Goal: Task Accomplishment & Management: Complete application form

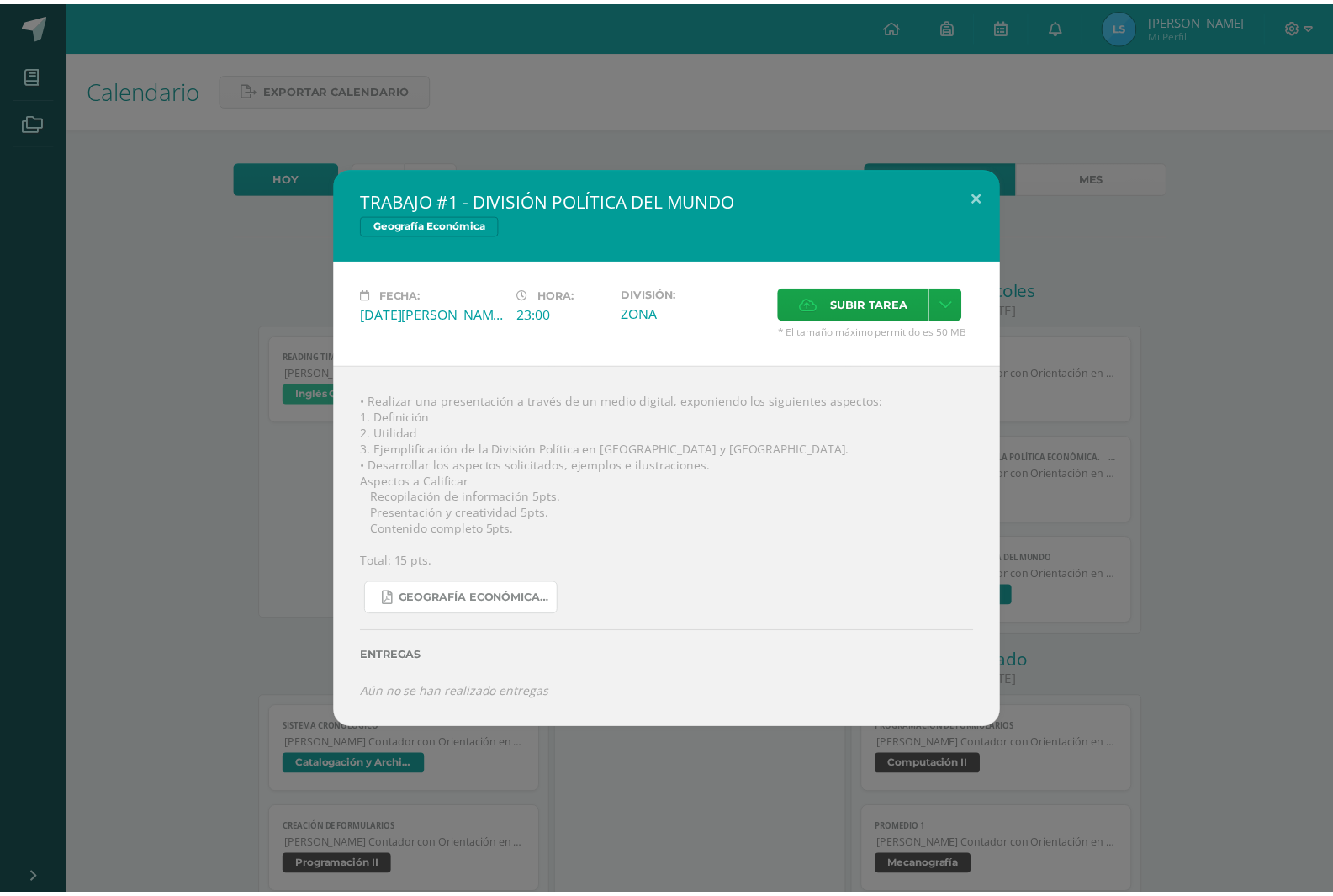
scroll to position [84, 0]
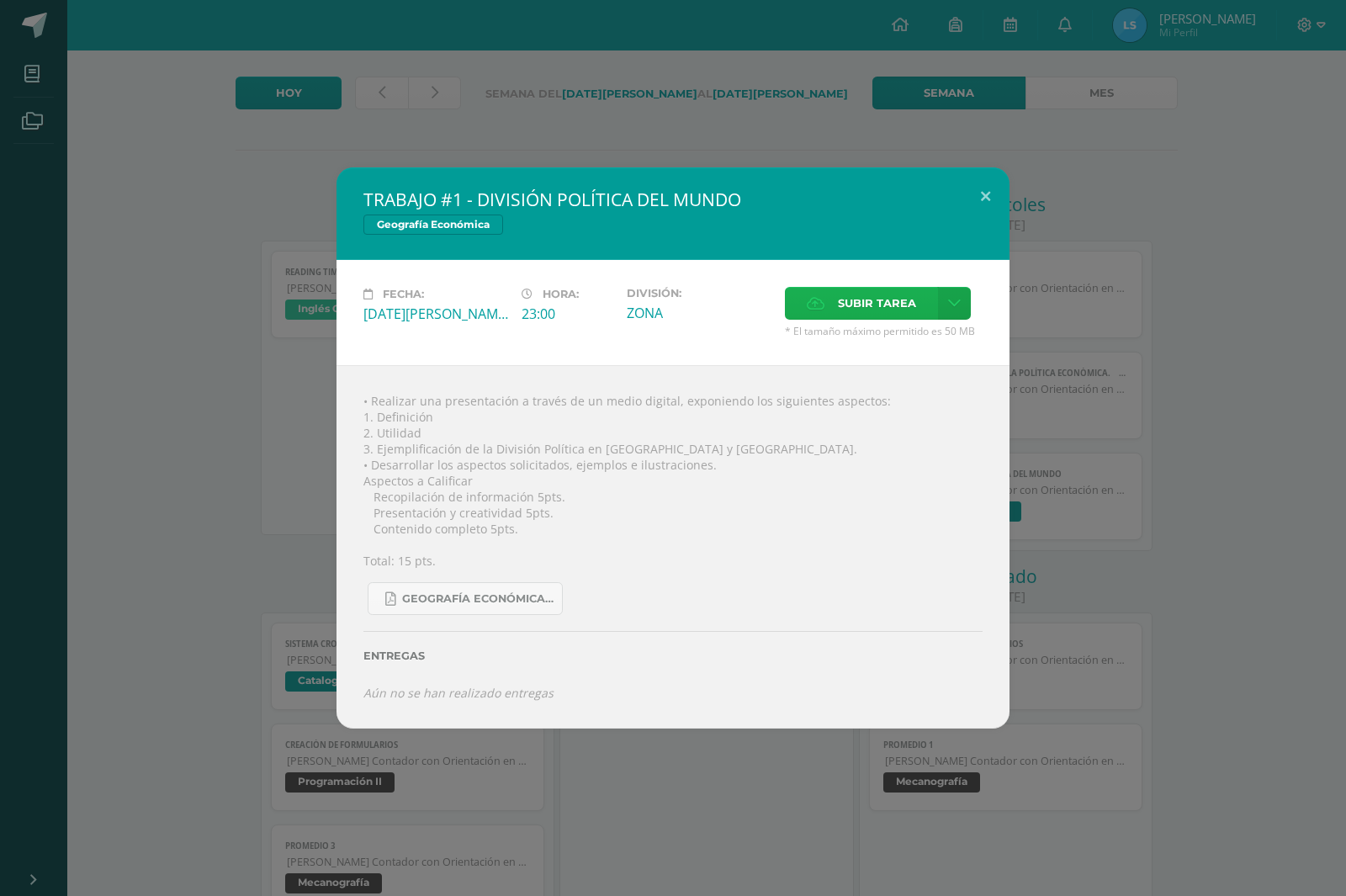
click at [867, 297] on span "Subir tarea" at bounding box center [877, 303] width 79 height 31
click at [0, 0] on input "Subir tarea" at bounding box center [0, 0] width 0 height 0
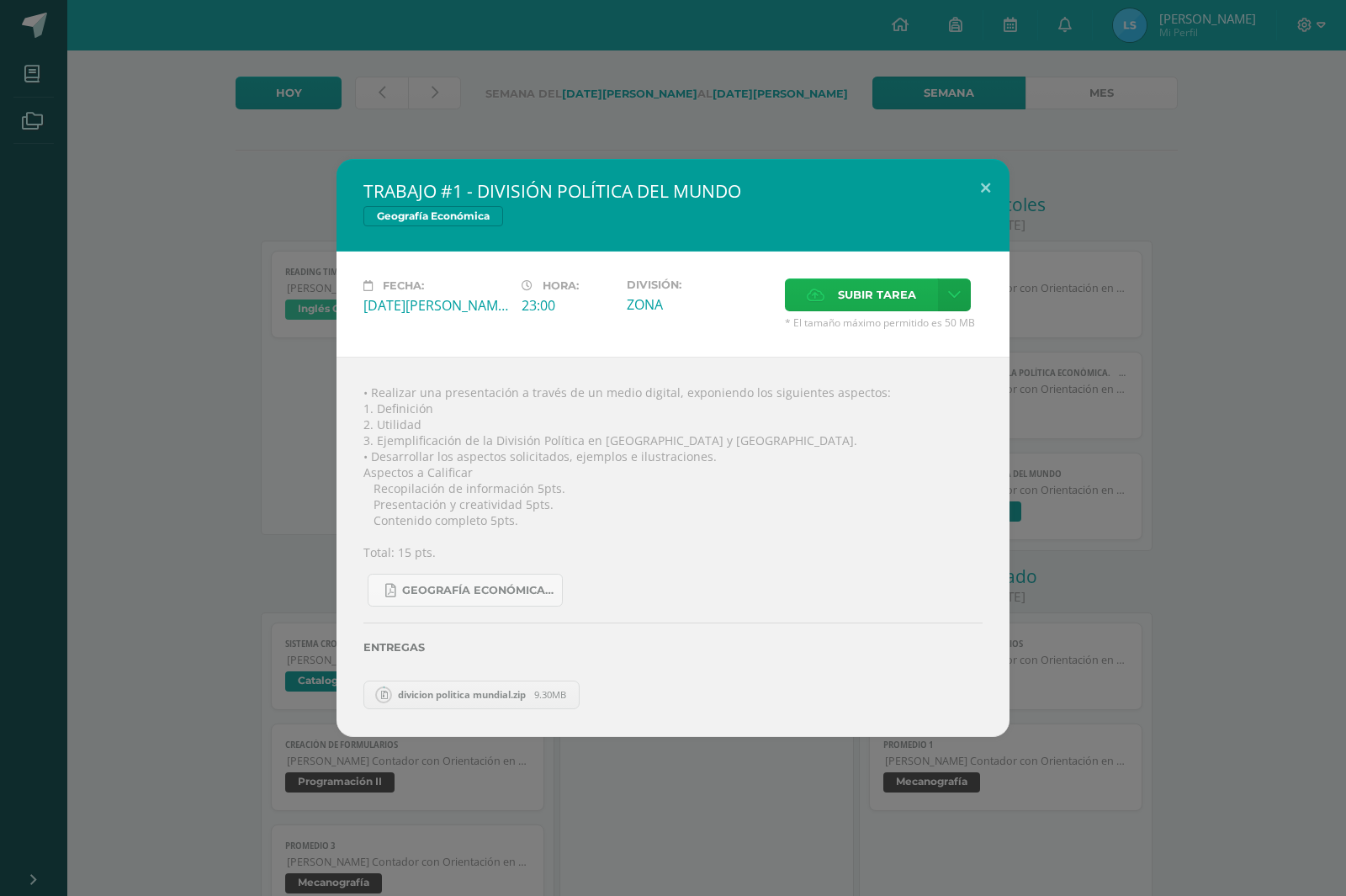
click at [834, 308] on label "Subir tarea" at bounding box center [861, 294] width 153 height 32
click at [0, 0] on input "Subir tarea" at bounding box center [0, 0] width 0 height 0
click at [621, 649] on label "Entregas" at bounding box center [673, 647] width 619 height 13
click at [734, 826] on div "TRABAJO #1 - DIVISIÓN POLÍTICA DEL MUNDO Geografía Económica Fecha: [DATE][PERS…" at bounding box center [673, 448] width 1346 height 896
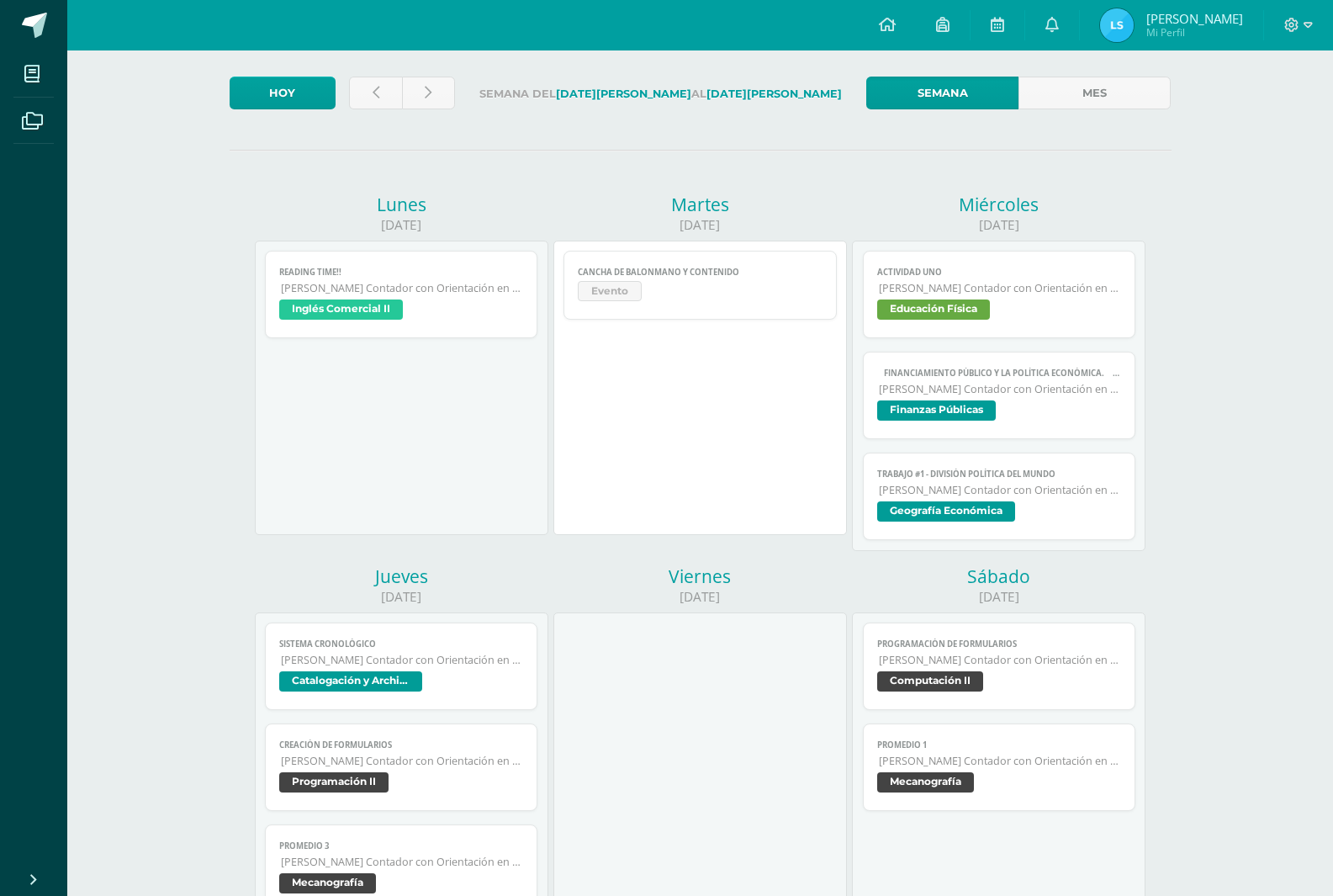
click at [963, 504] on span "Geografía Económica" at bounding box center [946, 511] width 138 height 20
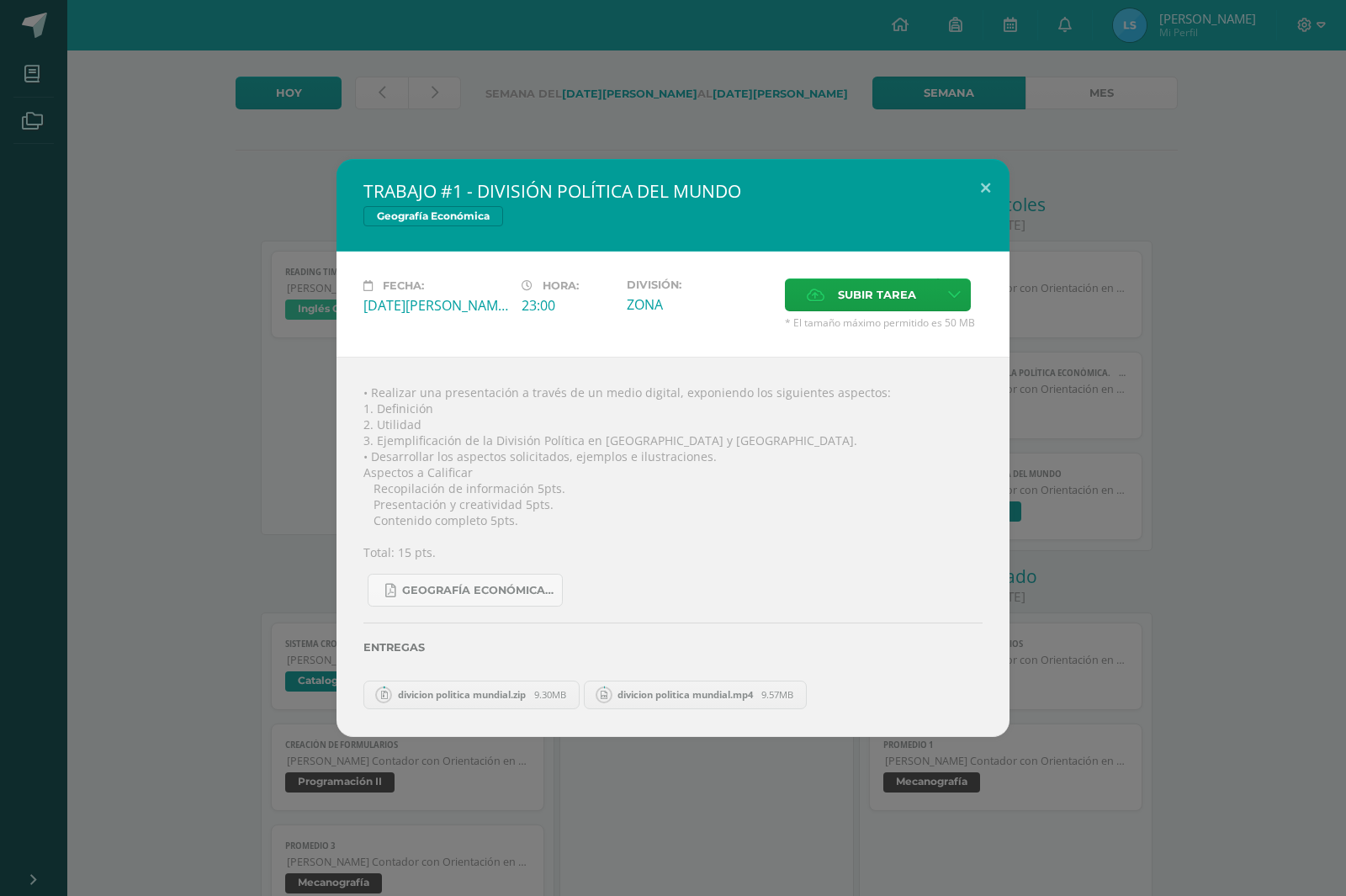
click at [618, 686] on link "divicion politica mundial.mp4 9.57MB" at bounding box center [696, 695] width 224 height 29
click at [612, 689] on circle at bounding box center [604, 695] width 15 height 15
click at [608, 692] on icon at bounding box center [604, 694] width 7 height 9
click at [608, 693] on icon at bounding box center [604, 694] width 7 height 9
click at [539, 695] on span "9.30MB" at bounding box center [550, 694] width 32 height 13
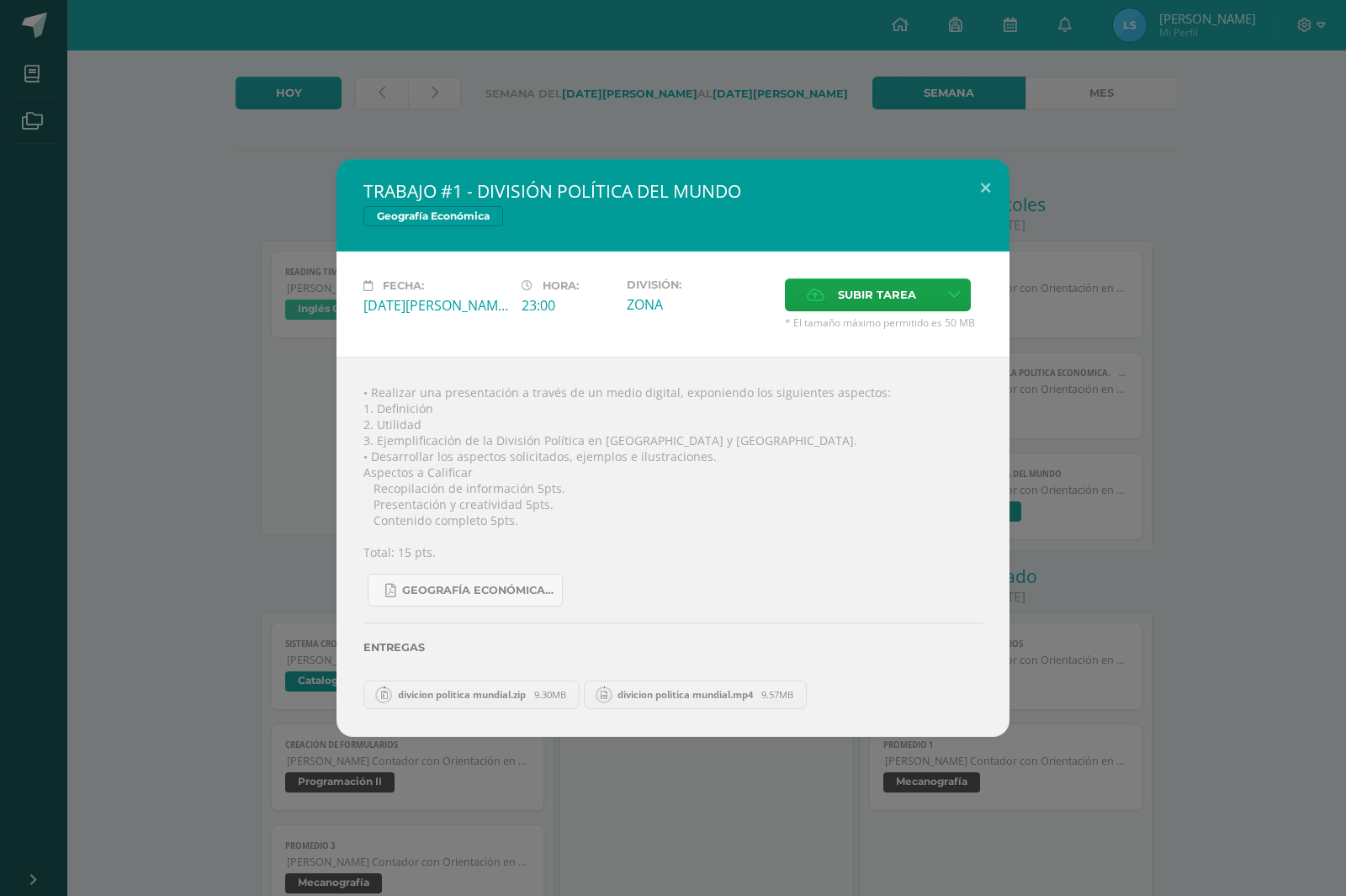
click at [534, 695] on span "divicion politica mundial.zip" at bounding box center [462, 694] width 145 height 13
click at [1292, 660] on div "TRABAJO #1 - DIVISIÓN POLÍTICA DEL MUNDO Geografía Económica Fecha: [DATE][PERS…" at bounding box center [673, 447] width 1332 height 577
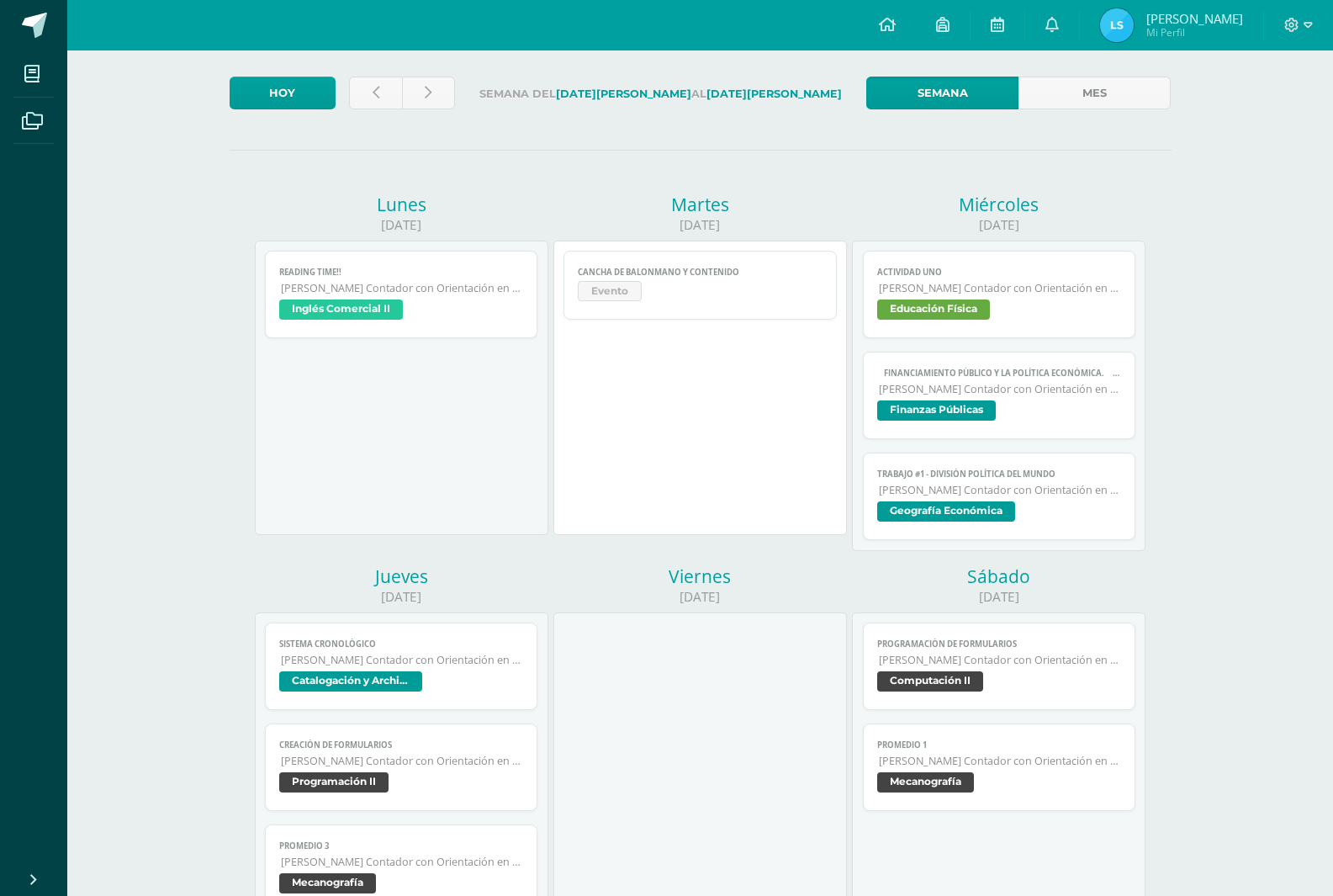
click at [933, 506] on span "Geografía Económica" at bounding box center [946, 511] width 138 height 20
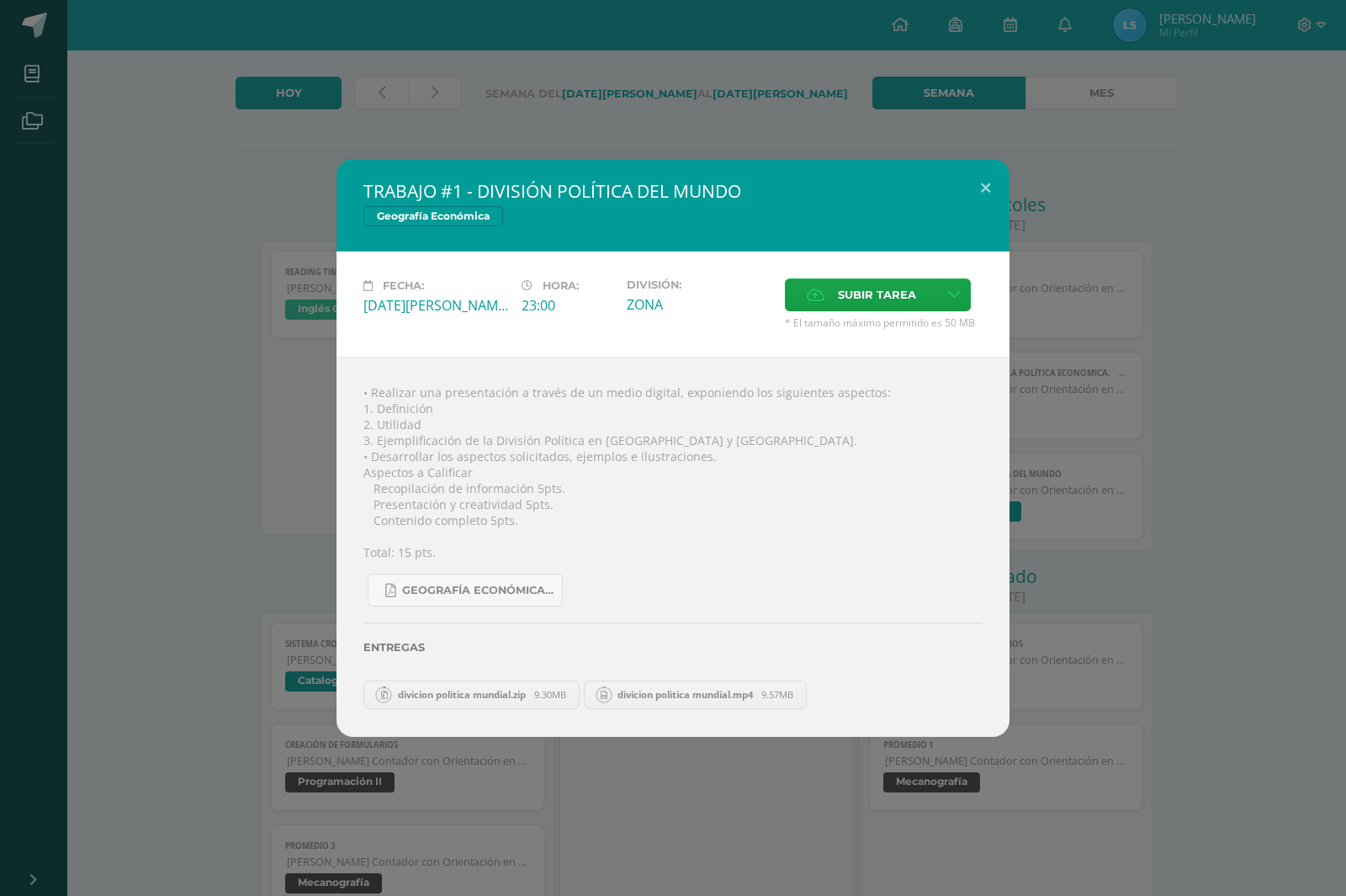
click at [531, 701] on span "divicion politica mundial.zip" at bounding box center [462, 694] width 145 height 13
click at [500, 695] on span "divicion politica mundial.zip" at bounding box center [462, 694] width 145 height 13
click at [494, 695] on span "divicion politica mundial.zip" at bounding box center [462, 694] width 145 height 13
click at [991, 180] on button at bounding box center [986, 187] width 48 height 57
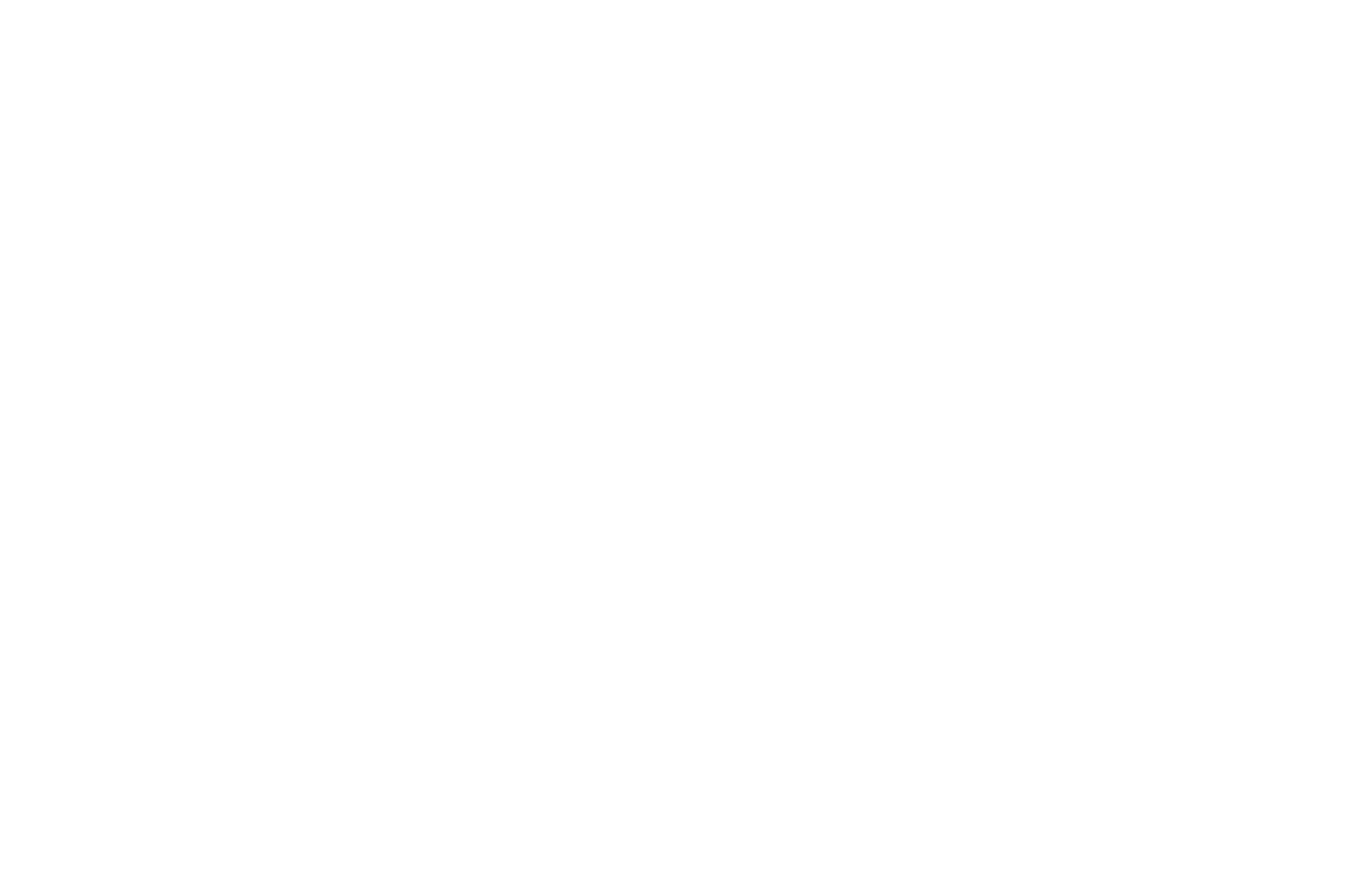
scroll to position [81, 0]
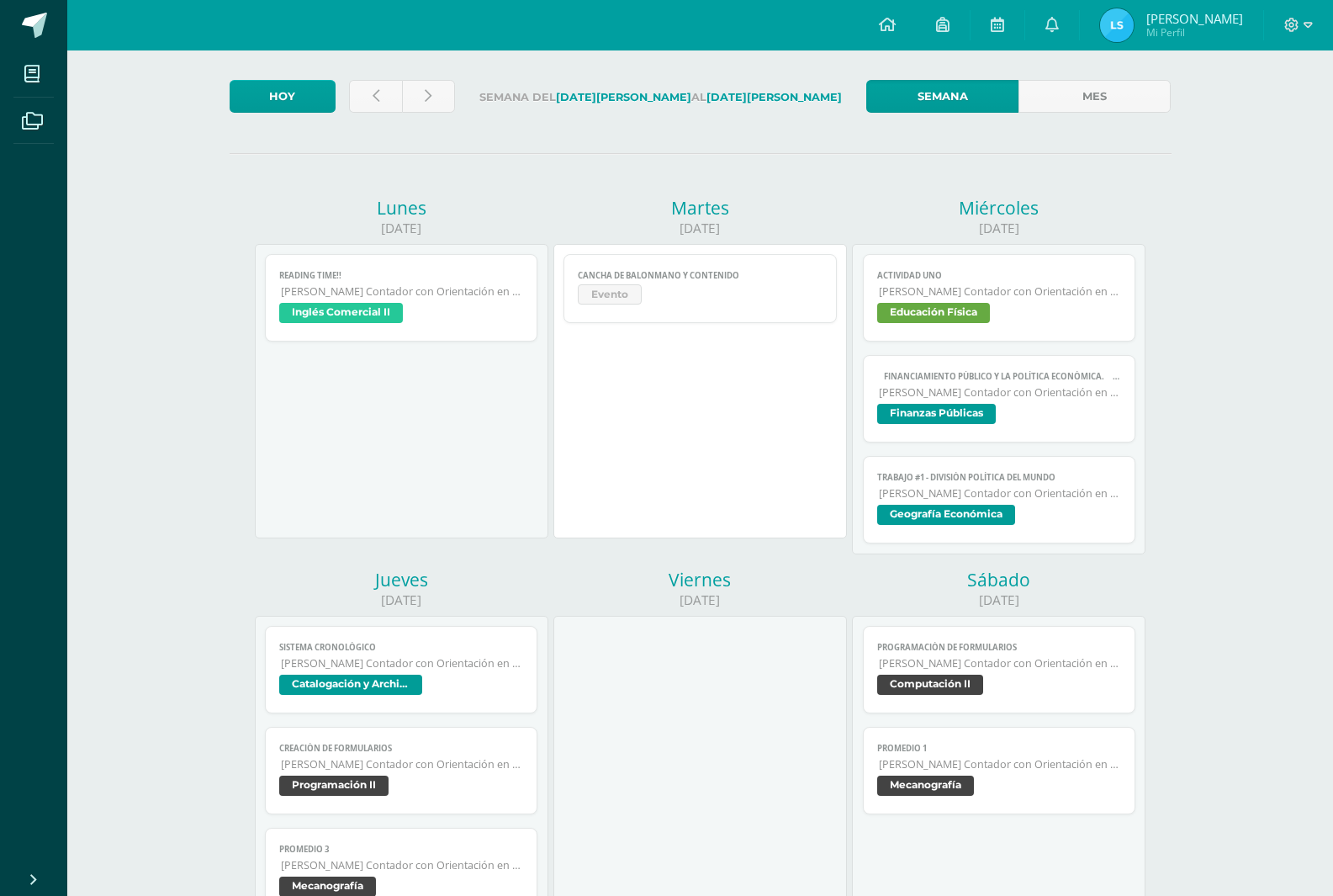
click at [963, 497] on span "[PERSON_NAME] Contador con Orientación en Computación" at bounding box center [1000, 493] width 243 height 15
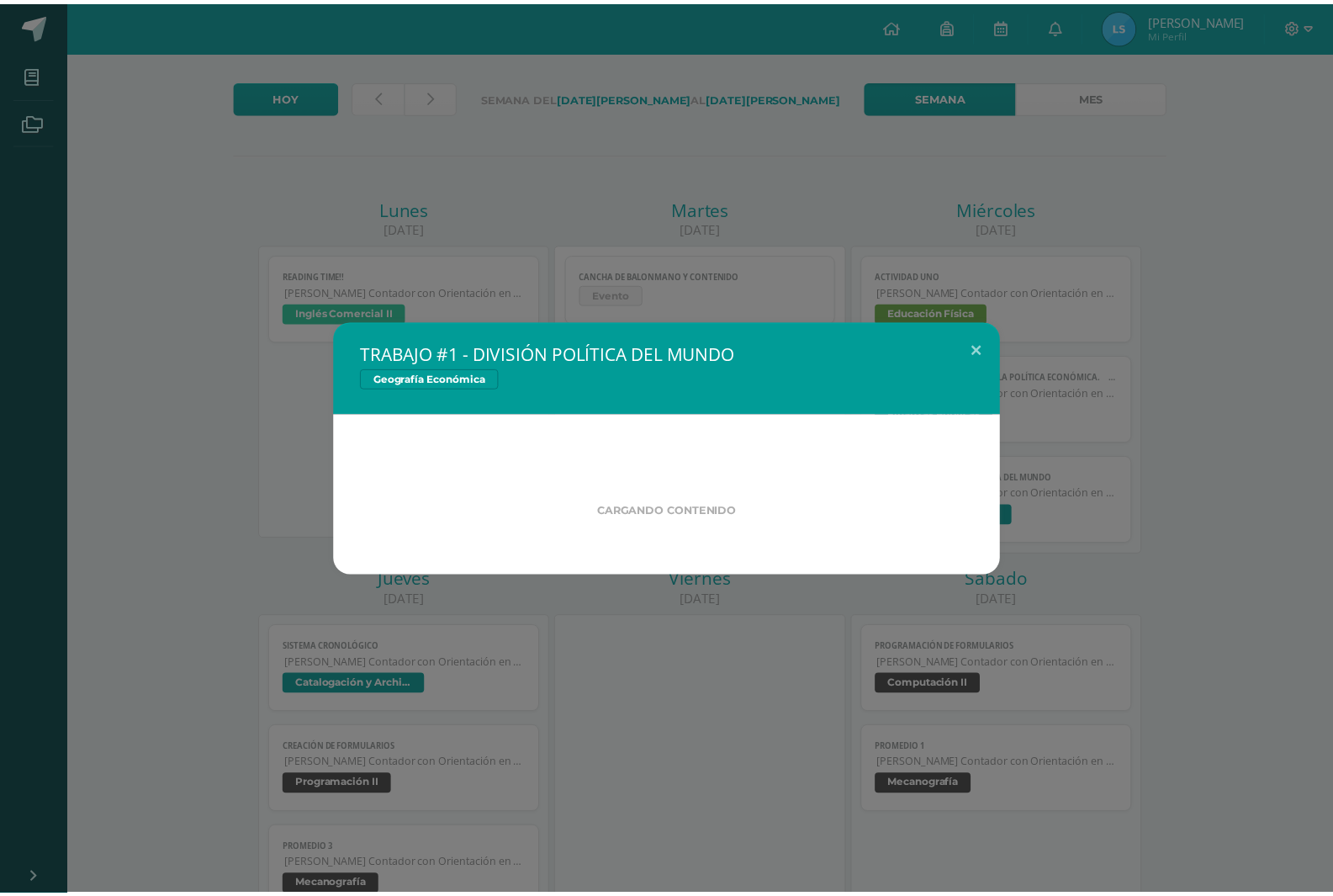
scroll to position [84, 0]
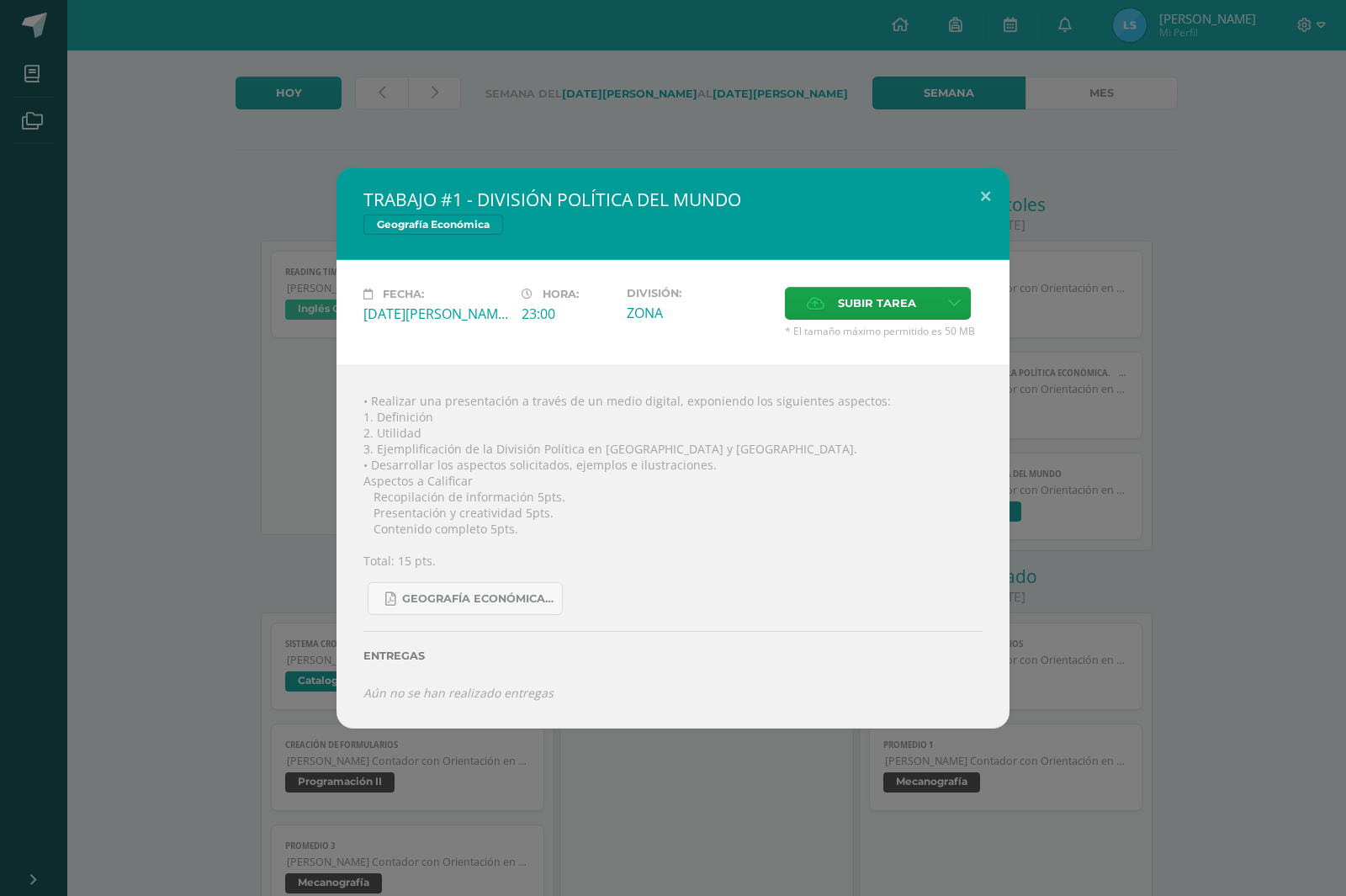
click at [852, 286] on div "Fecha: [DATE][PERSON_NAME] Hora: 23:00 División: ZONA Subir tarea Cancelar" at bounding box center [673, 312] width 673 height 105
click at [852, 307] on span "Subir tarea" at bounding box center [877, 303] width 79 height 31
click at [0, 0] on input "Subir tarea" at bounding box center [0, 0] width 0 height 0
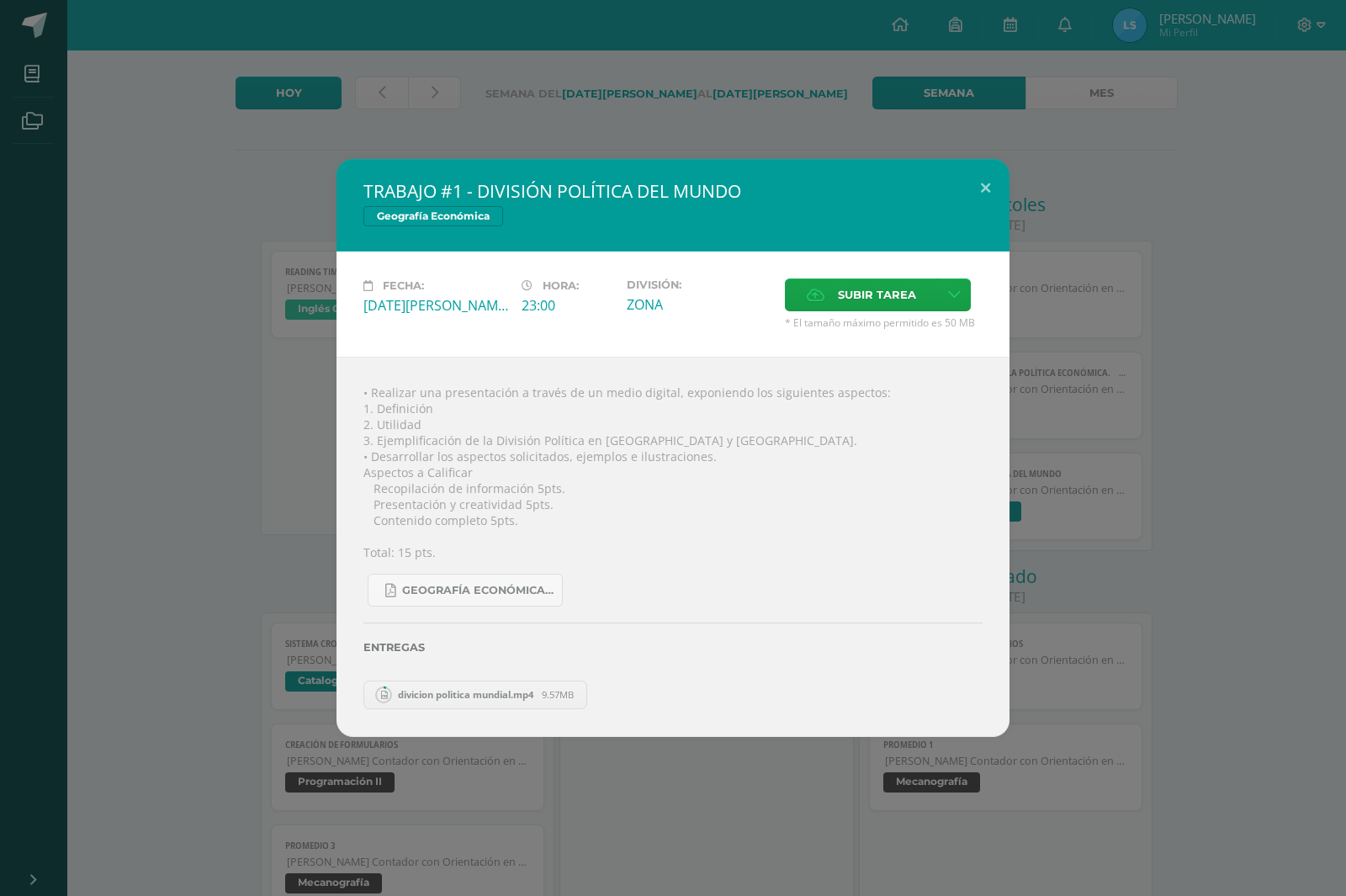
click at [1155, 131] on div "TRABAJO #1 - DIVISIÓN POLÍTICA DEL MUNDO Geografía Económica Fecha: [DATE][PERS…" at bounding box center [673, 448] width 1346 height 896
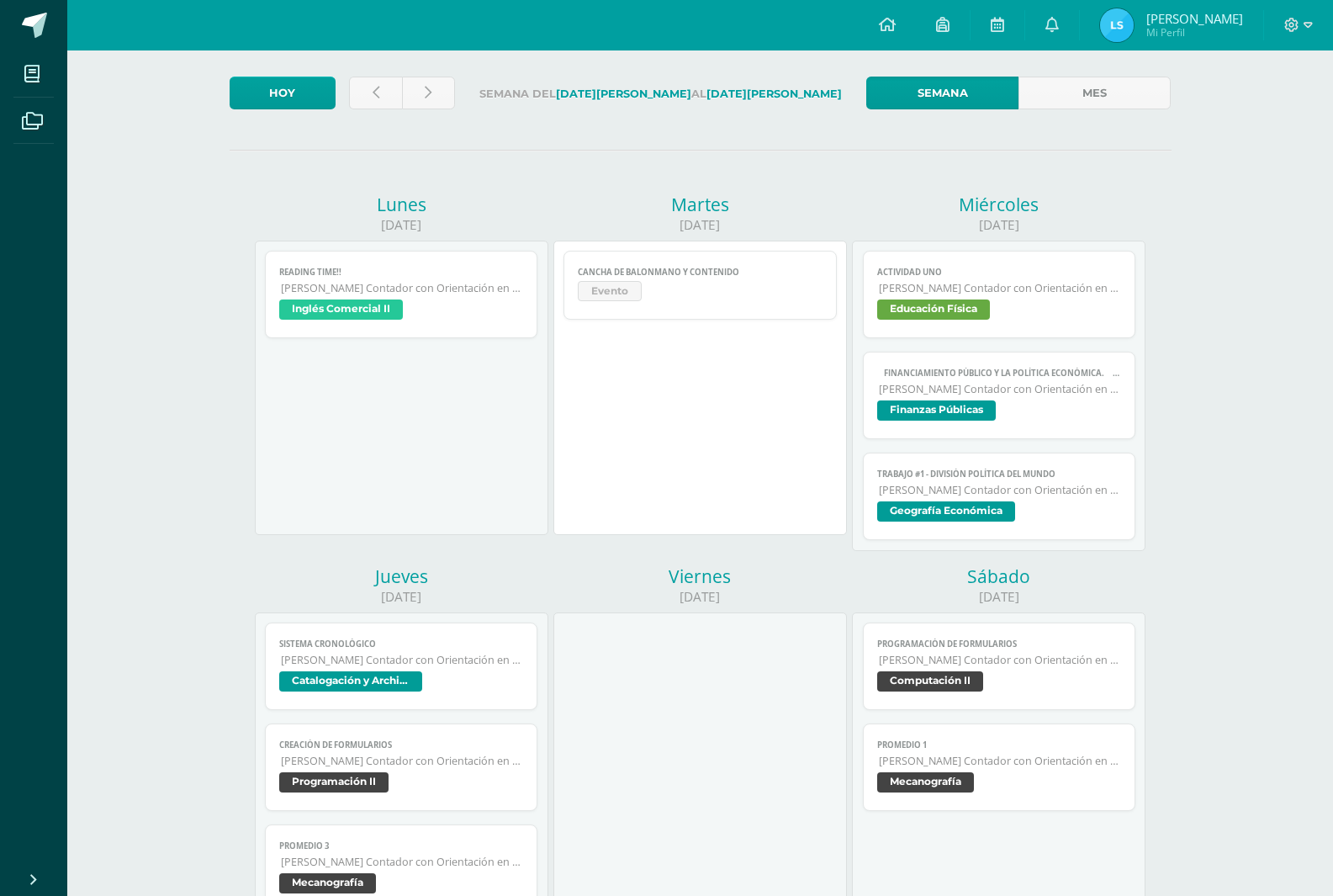
click at [973, 527] on link "TRABAJO #1 - DIVISIÓN POLÍTICA DEL MUNDO [PERSON_NAME] Contador con Orientación…" at bounding box center [999, 496] width 273 height 87
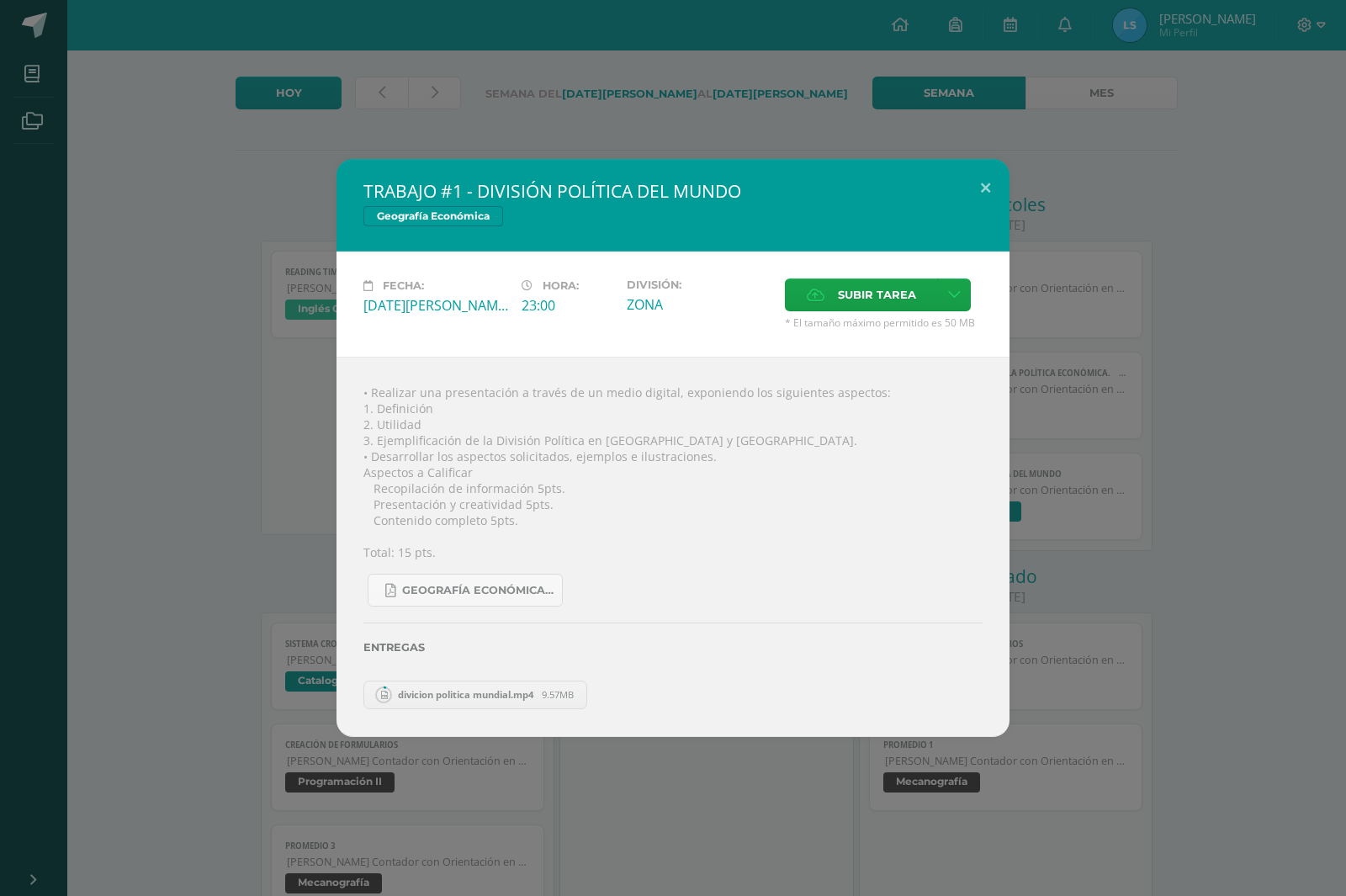
click at [371, 686] on link "divicion politica mundial.mp4 9.57MB" at bounding box center [475, 695] width 224 height 29
click at [404, 705] on link "divicion politica mundial.mp4 9.57MB" at bounding box center [475, 695] width 224 height 29
click at [398, 701] on span "divicion politica mundial.mp4" at bounding box center [465, 694] width 152 height 13
click at [394, 695] on span "divicion politica mundial.mp4" at bounding box center [465, 694] width 152 height 13
click at [399, 698] on link "divicion politica mundial.mp4 9.57MB" at bounding box center [475, 695] width 224 height 29
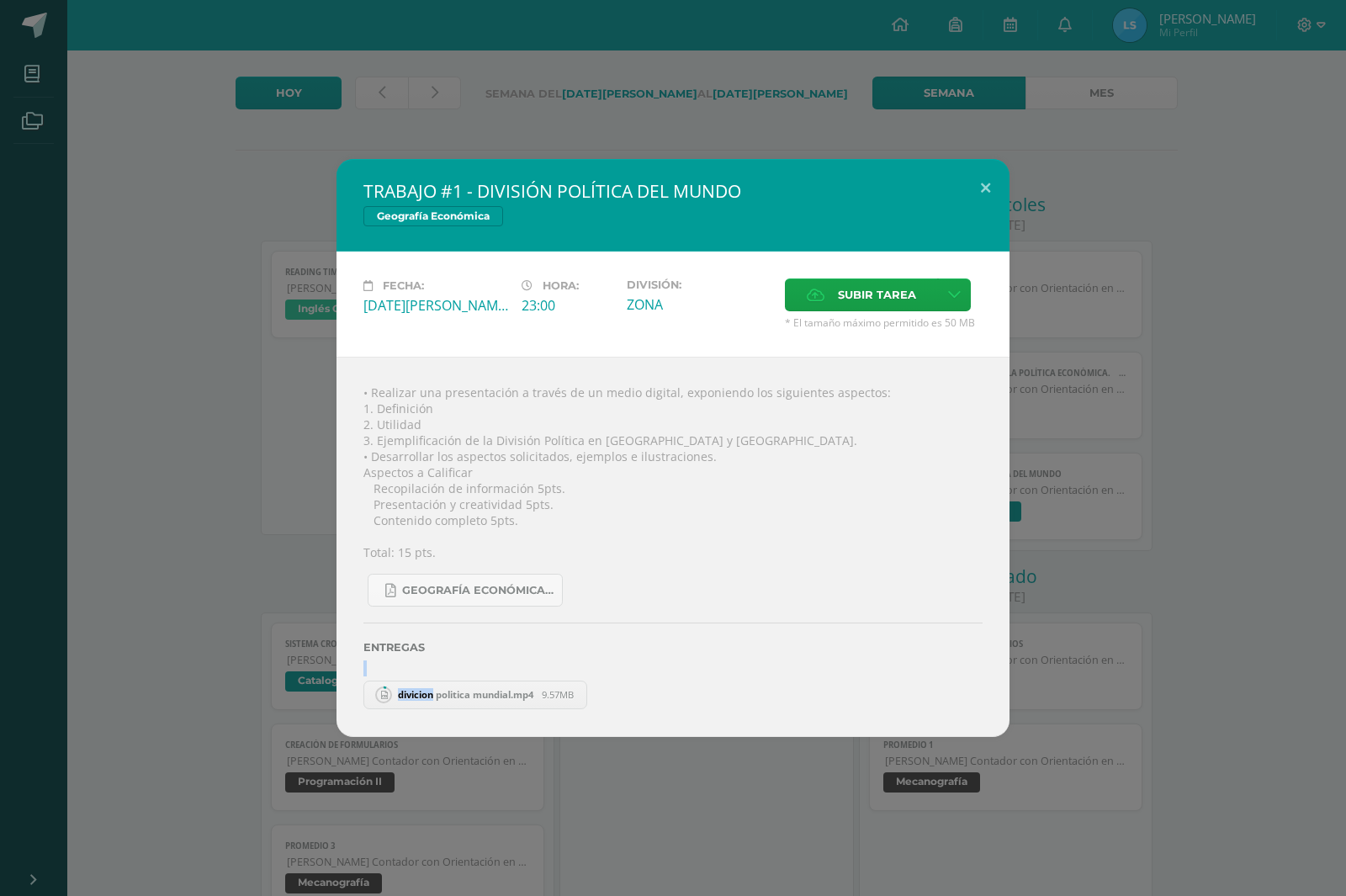
click at [420, 707] on link "divicion politica mundial.mp4 9.57MB" at bounding box center [475, 695] width 224 height 29
click at [446, 708] on link "divicion politica mundial.mp4 9.57MB" at bounding box center [475, 695] width 224 height 29
click at [476, 706] on link "divicion politica mundial.mp4 9.57MB" at bounding box center [475, 695] width 224 height 29
click at [496, 701] on span "divicion politica mundial.mp4" at bounding box center [465, 694] width 152 height 13
click at [498, 701] on span "divicion politica mundial.mp4" at bounding box center [465, 694] width 152 height 13
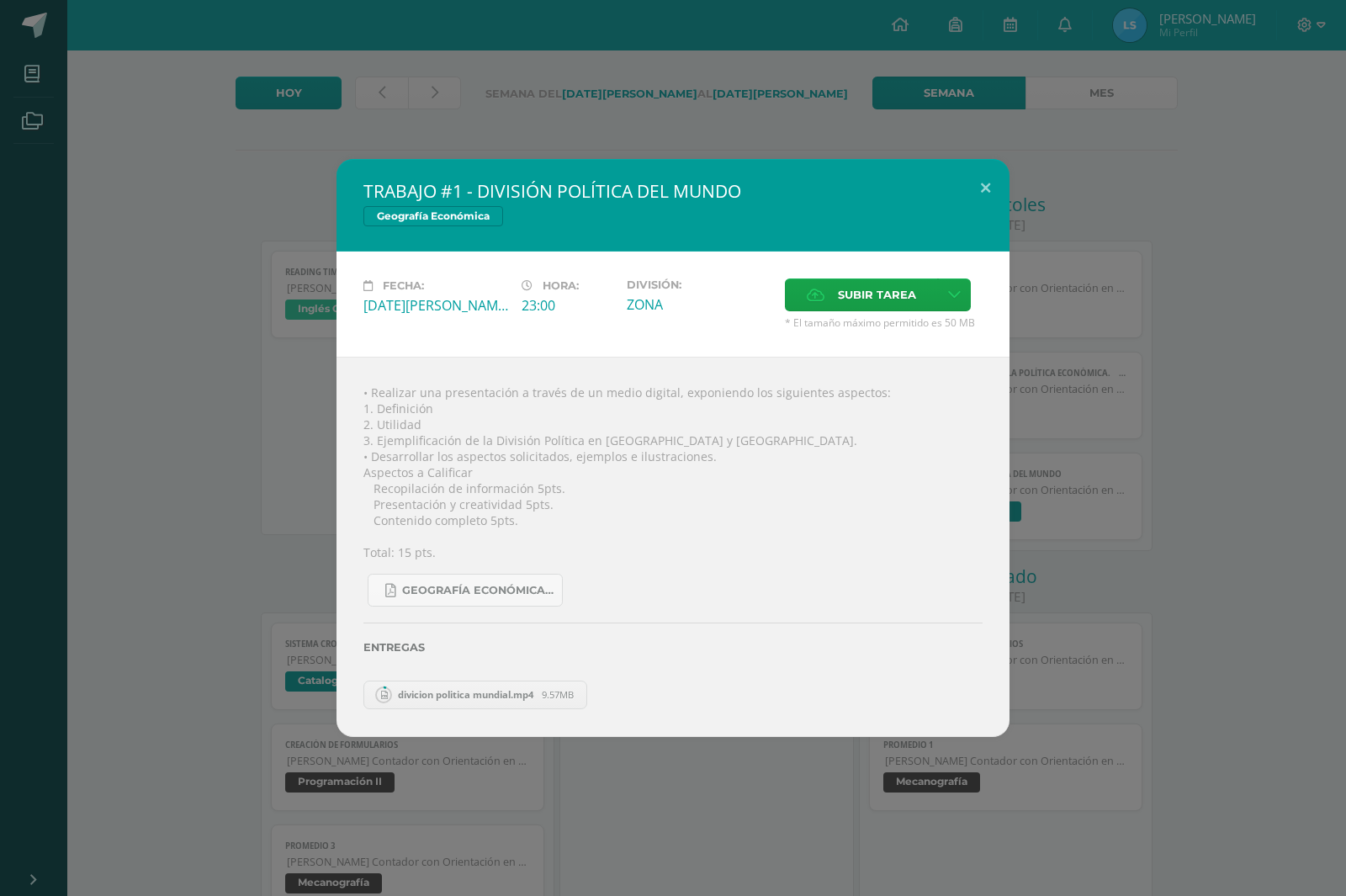
drag, startPoint x: 504, startPoint y: 699, endPoint x: 532, endPoint y: 701, distance: 28.1
click at [522, 700] on span "divicion politica mundial.mp4" at bounding box center [465, 694] width 152 height 13
click at [1209, 572] on div "TRABAJO #1 - DIVISIÓN POLÍTICA DEL MUNDO Geografía Económica Fecha: [DATE][PERS…" at bounding box center [673, 447] width 1332 height 577
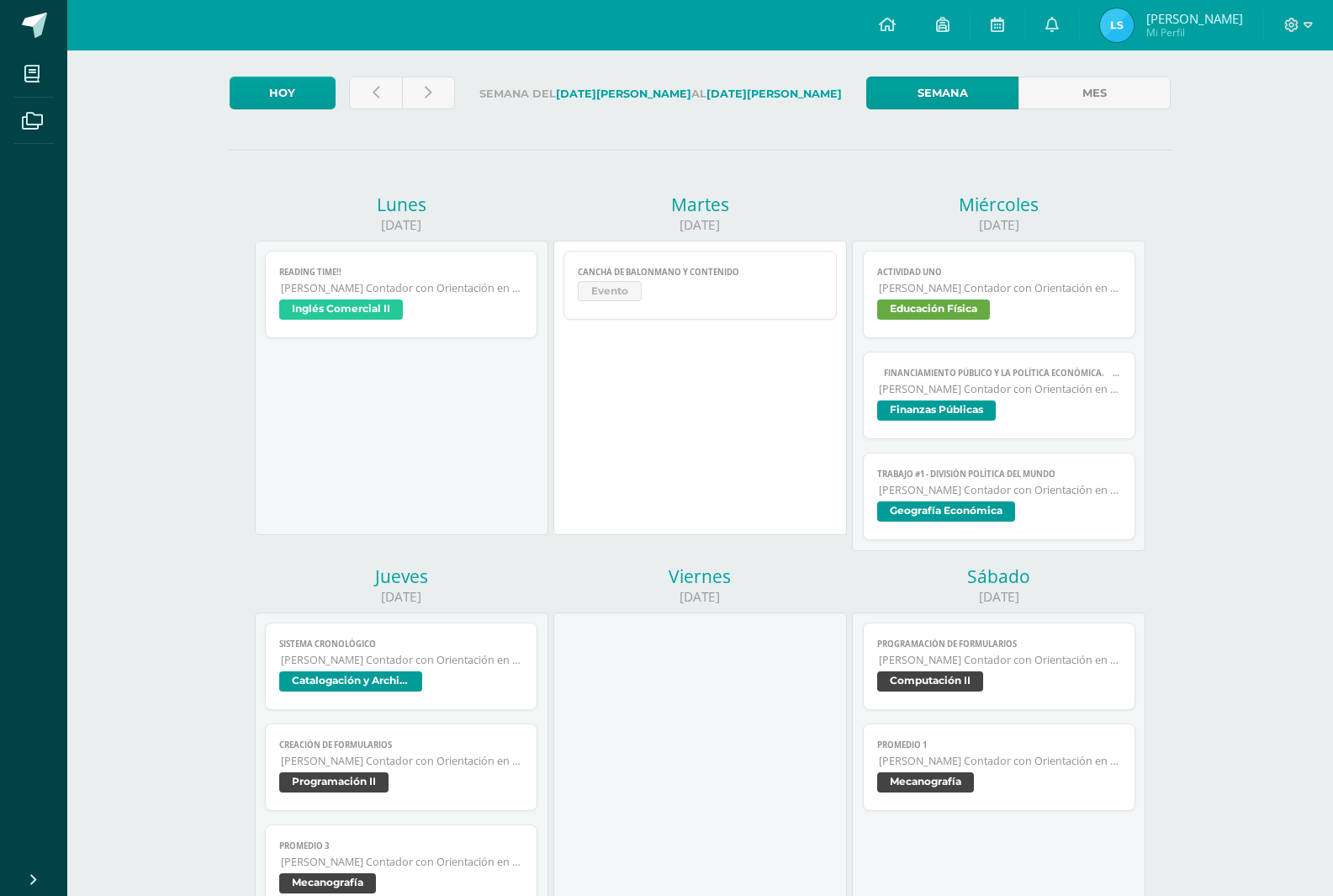
click at [976, 497] on link "TRABAJO #1 - DIVISIÓN POLÍTICA DEL MUNDO [PERSON_NAME] Contador con Orientación…" at bounding box center [999, 496] width 273 height 87
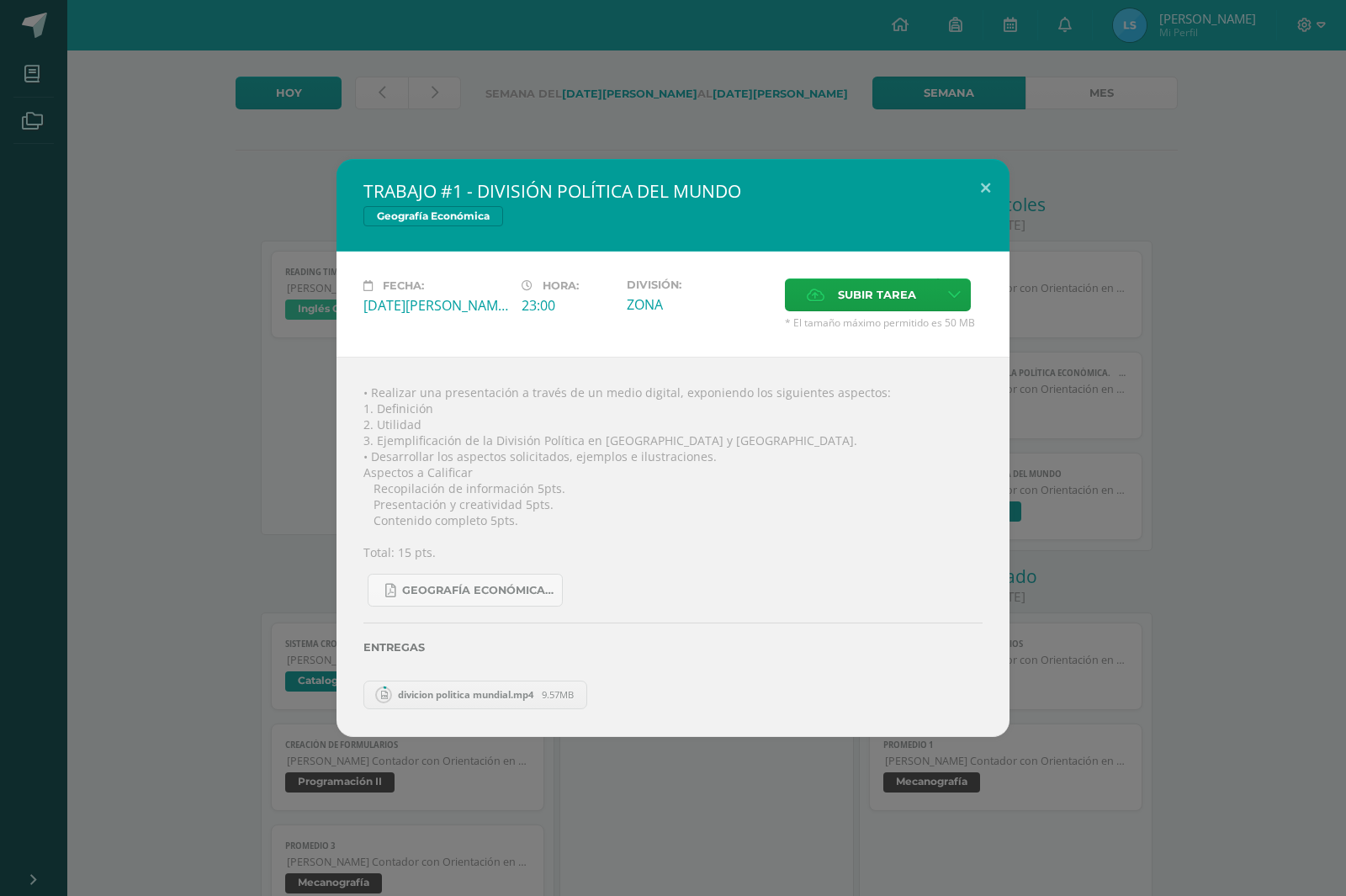
click at [407, 676] on div "Entregas divicion politica mundial.mp4 9.57MB" at bounding box center [673, 657] width 619 height 102
drag, startPoint x: 412, startPoint y: 688, endPoint x: 417, endPoint y: 698, distance: 11.2
click at [416, 689] on span "divicion politica mundial.mp4" at bounding box center [465, 694] width 152 height 13
click at [417, 698] on span "divicion politica mundial.mp4" at bounding box center [465, 694] width 152 height 13
click at [417, 698] on span "divicion politica mundial.mp4" at bounding box center [465, 694] width 152 height 13
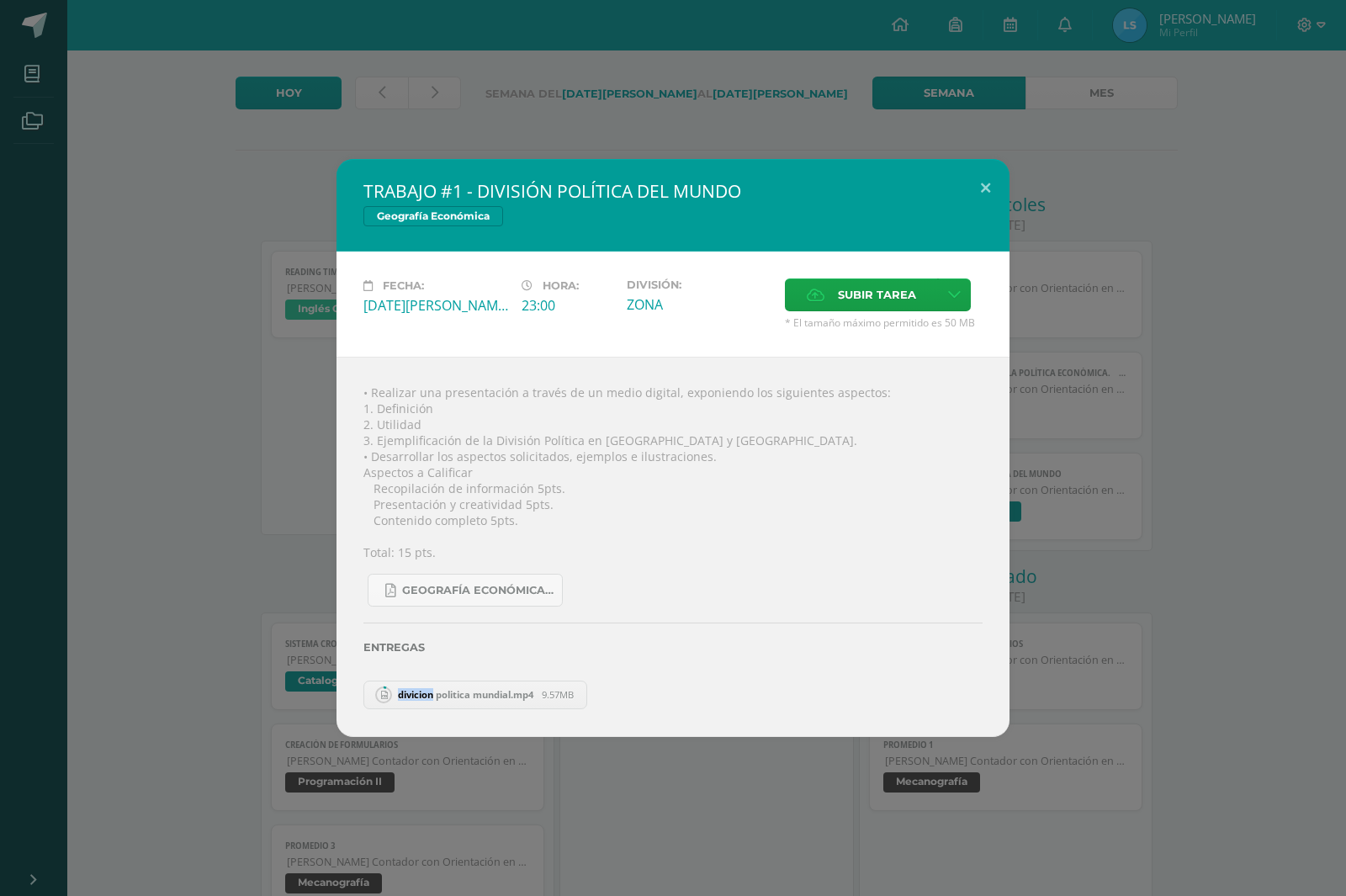
click at [397, 687] on link "divicion politica mundial.mp4 9.57MB" at bounding box center [475, 695] width 224 height 29
click at [405, 687] on link "divicion politica mundial.mp4 9.57MB" at bounding box center [475, 695] width 224 height 29
click at [976, 178] on button at bounding box center [986, 187] width 48 height 57
